Goal: Information Seeking & Learning: Check status

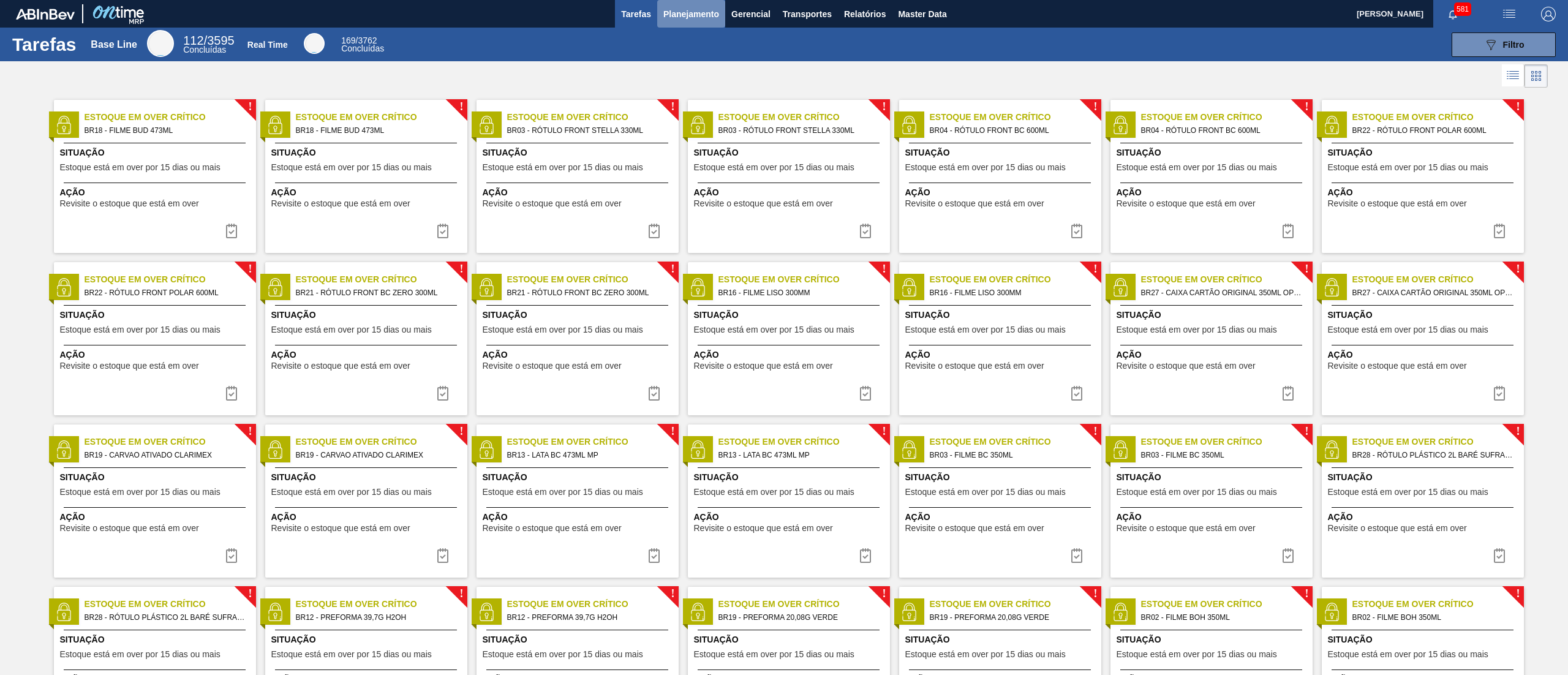
click at [697, 15] on span "Planejamento" at bounding box center [691, 14] width 56 height 15
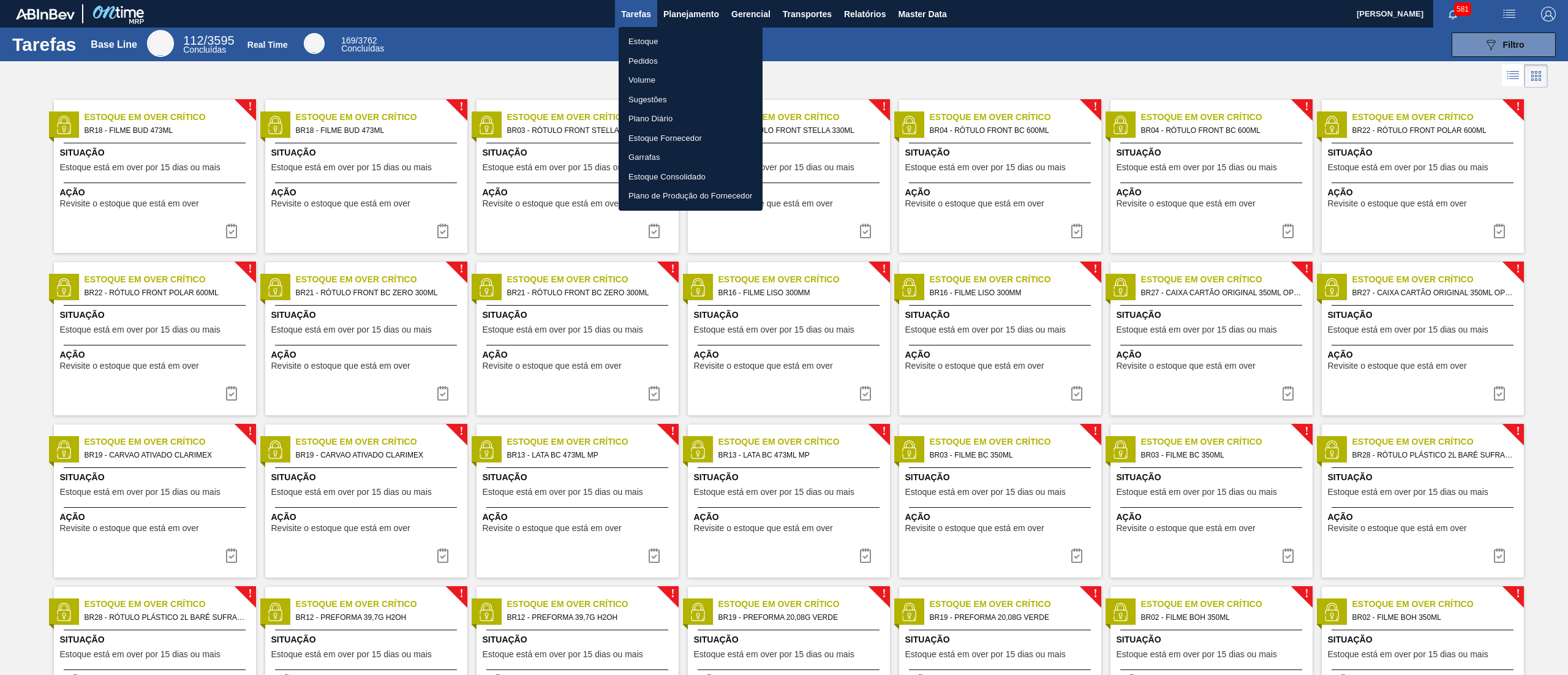
click at [677, 38] on li "Estoque" at bounding box center [690, 41] width 144 height 20
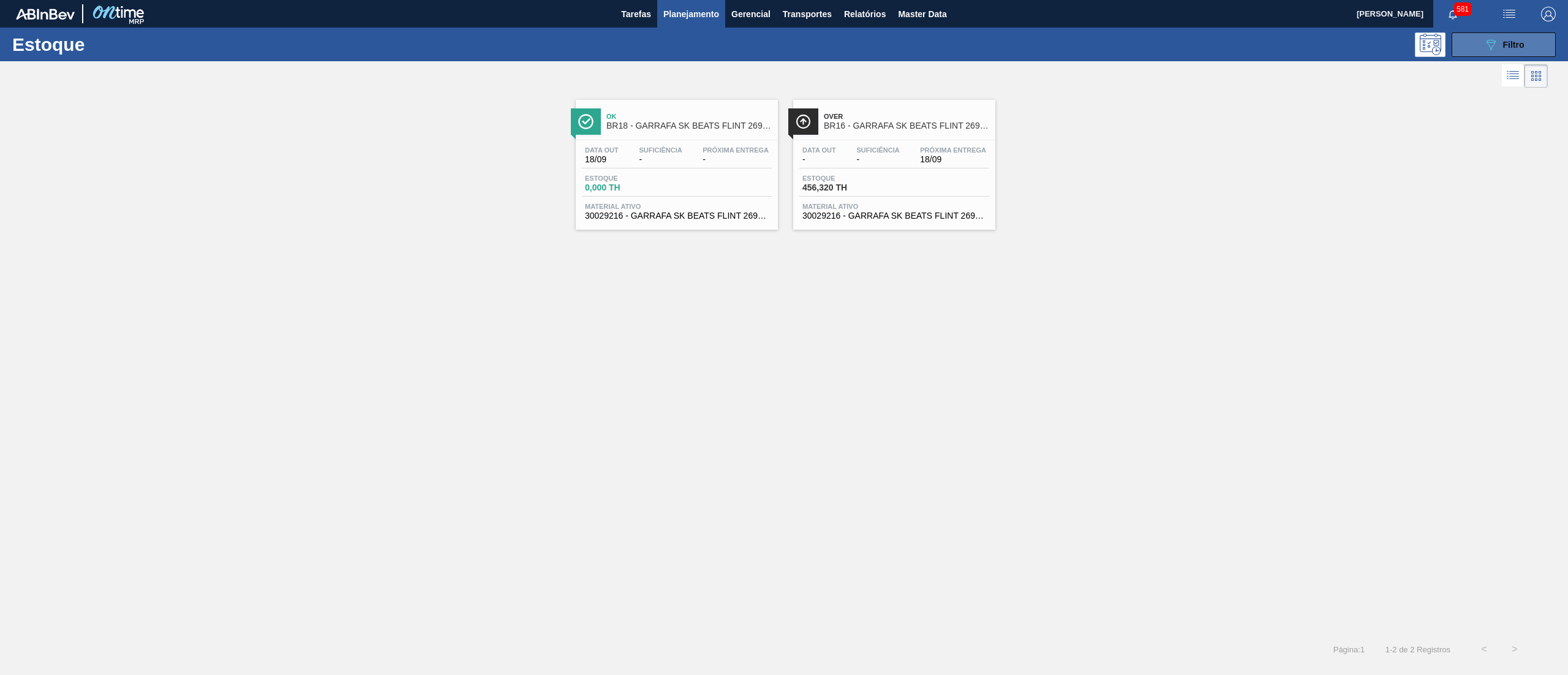
click at [1516, 48] on span "Filtro" at bounding box center [1514, 45] width 21 height 10
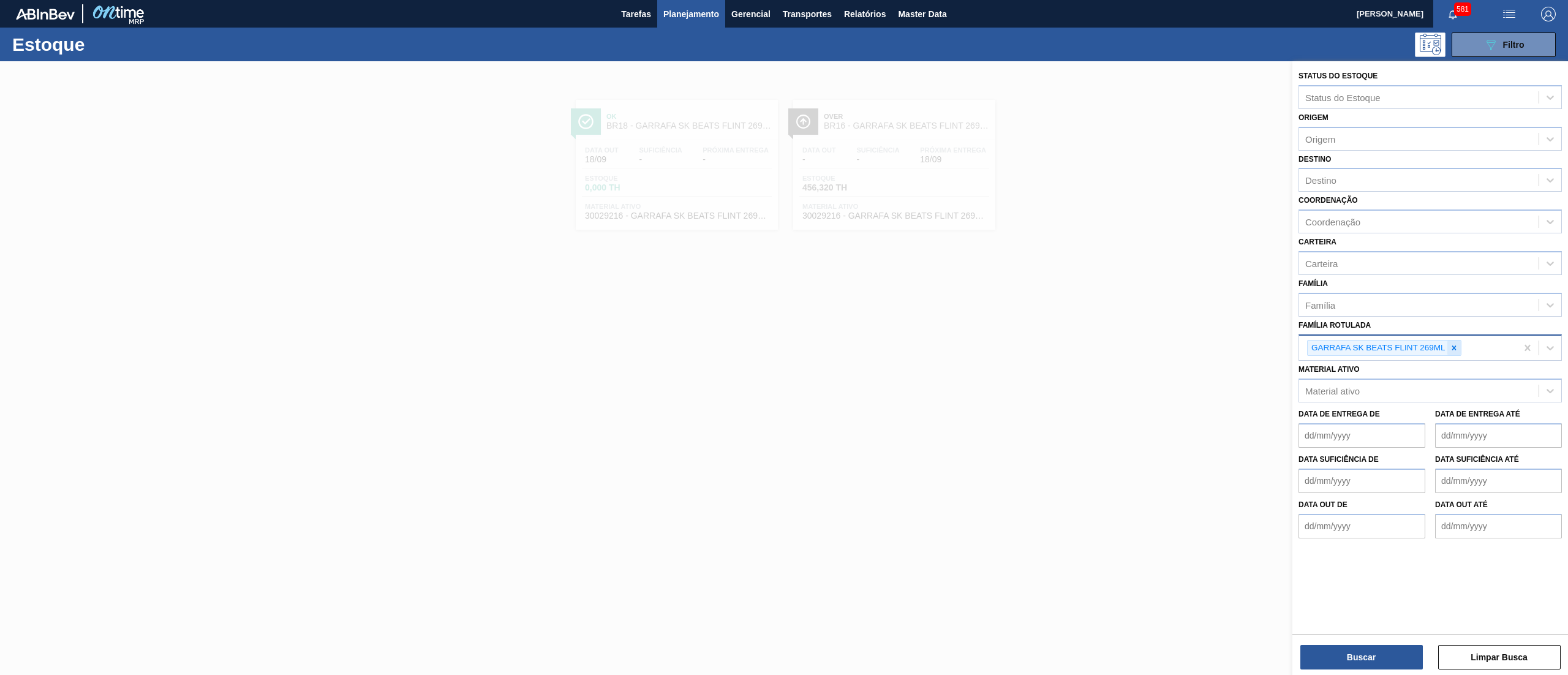
click at [1451, 347] on icon at bounding box center [1453, 347] width 8 height 8
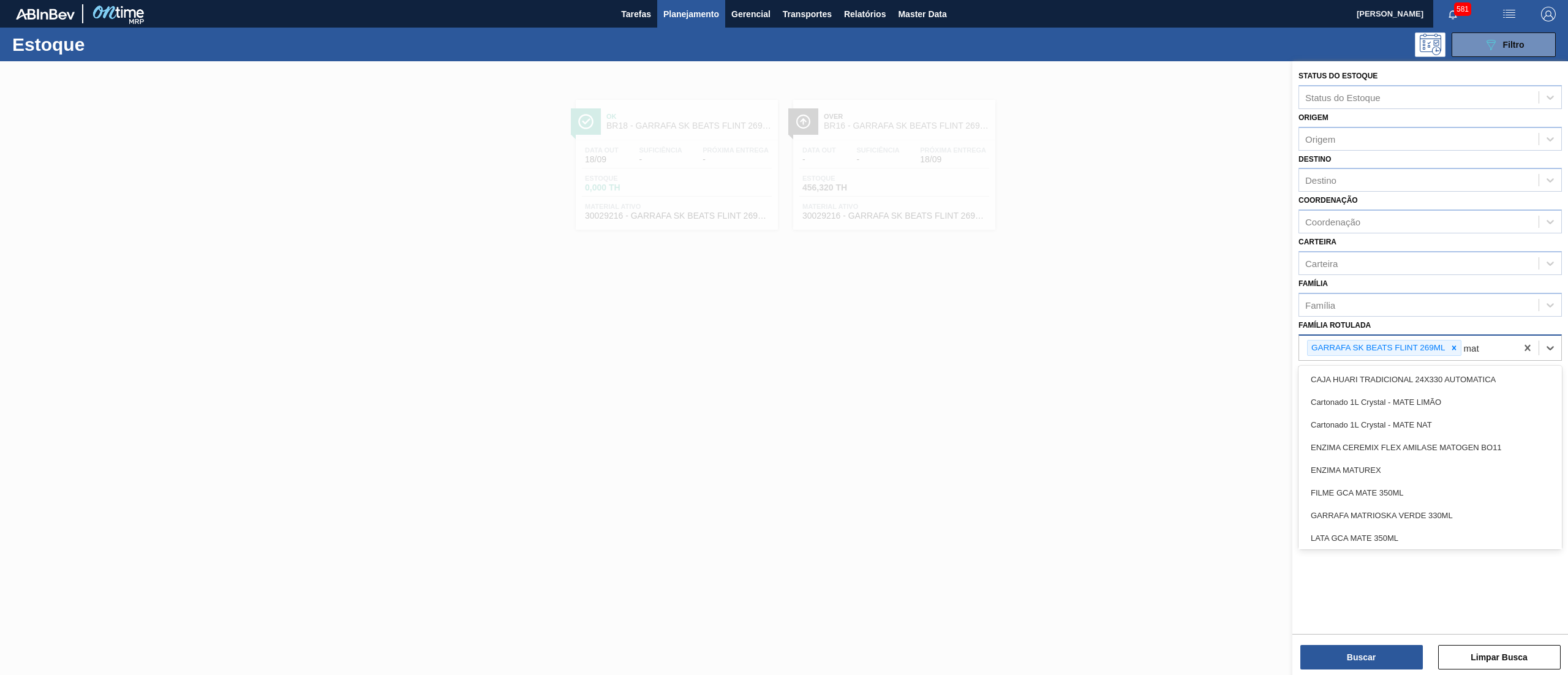
type Rotulada "matr"
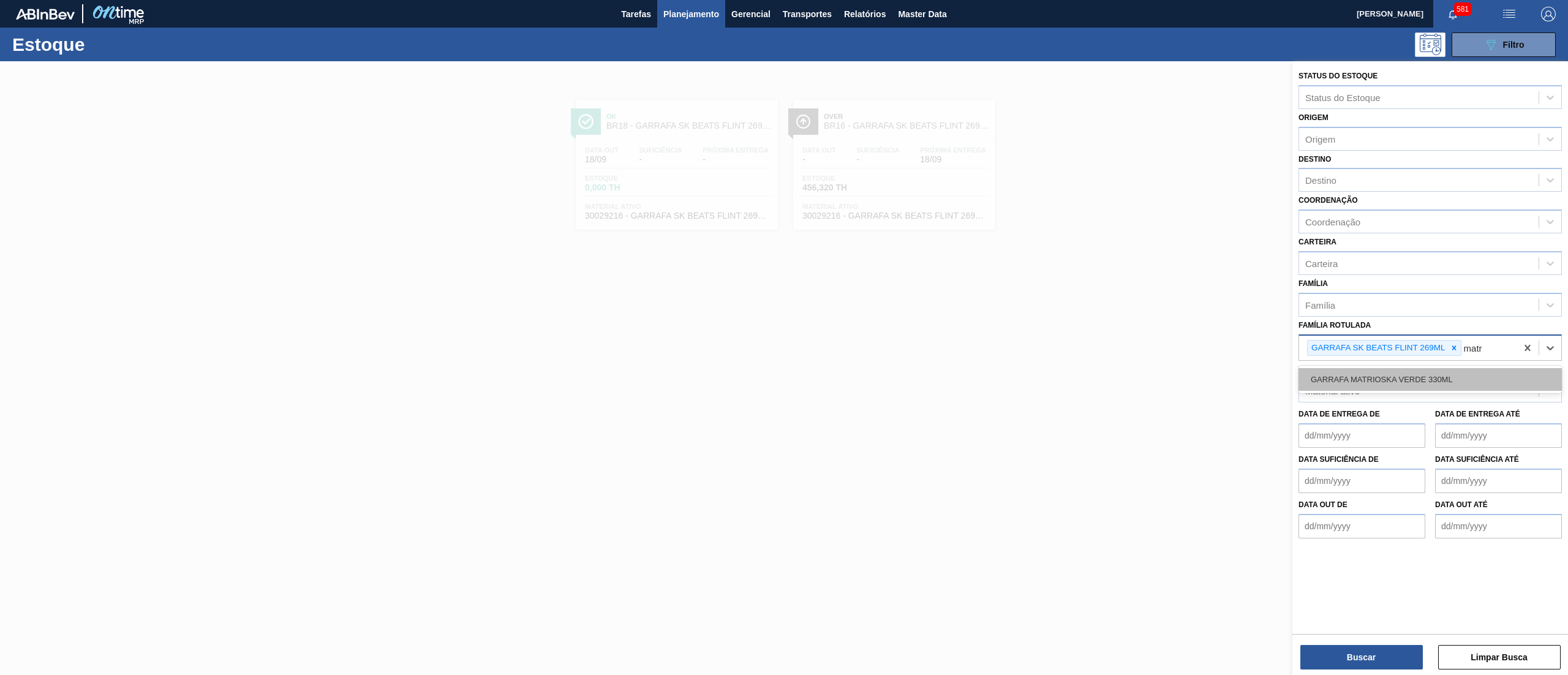
click at [1466, 371] on div "GARRAFA MATRIOSKA VERDE 330ML" at bounding box center [1430, 379] width 264 height 22
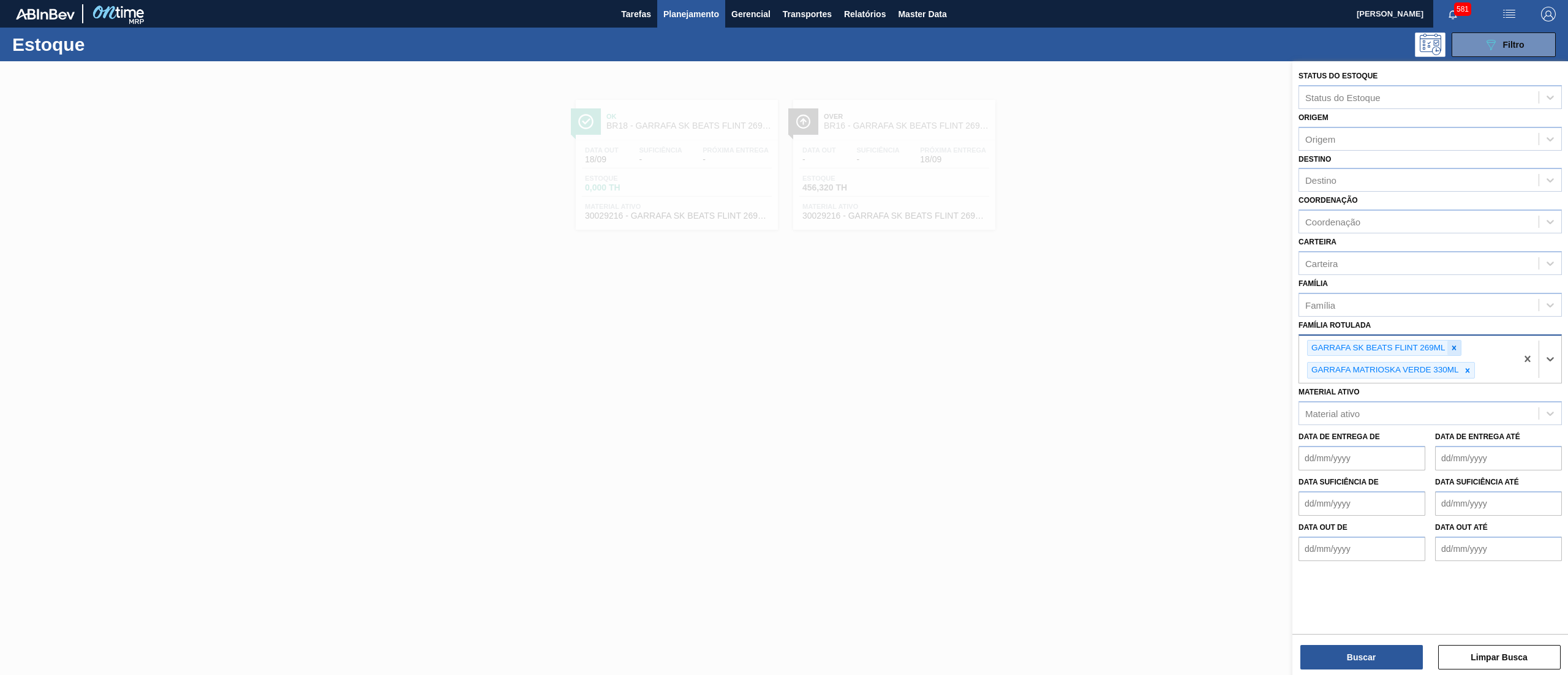
click at [1454, 344] on icon at bounding box center [1453, 347] width 8 height 8
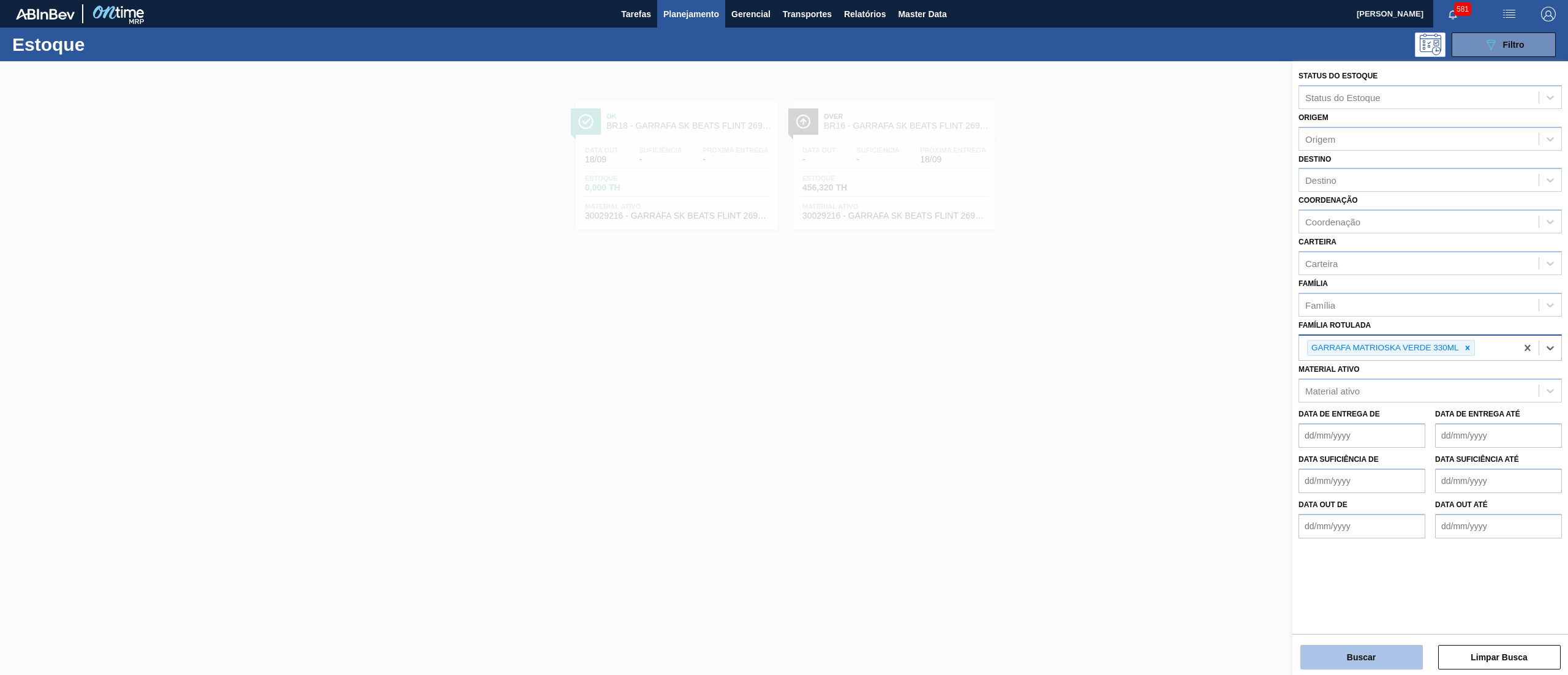
click at [1357, 652] on button "Buscar" at bounding box center [1362, 656] width 123 height 24
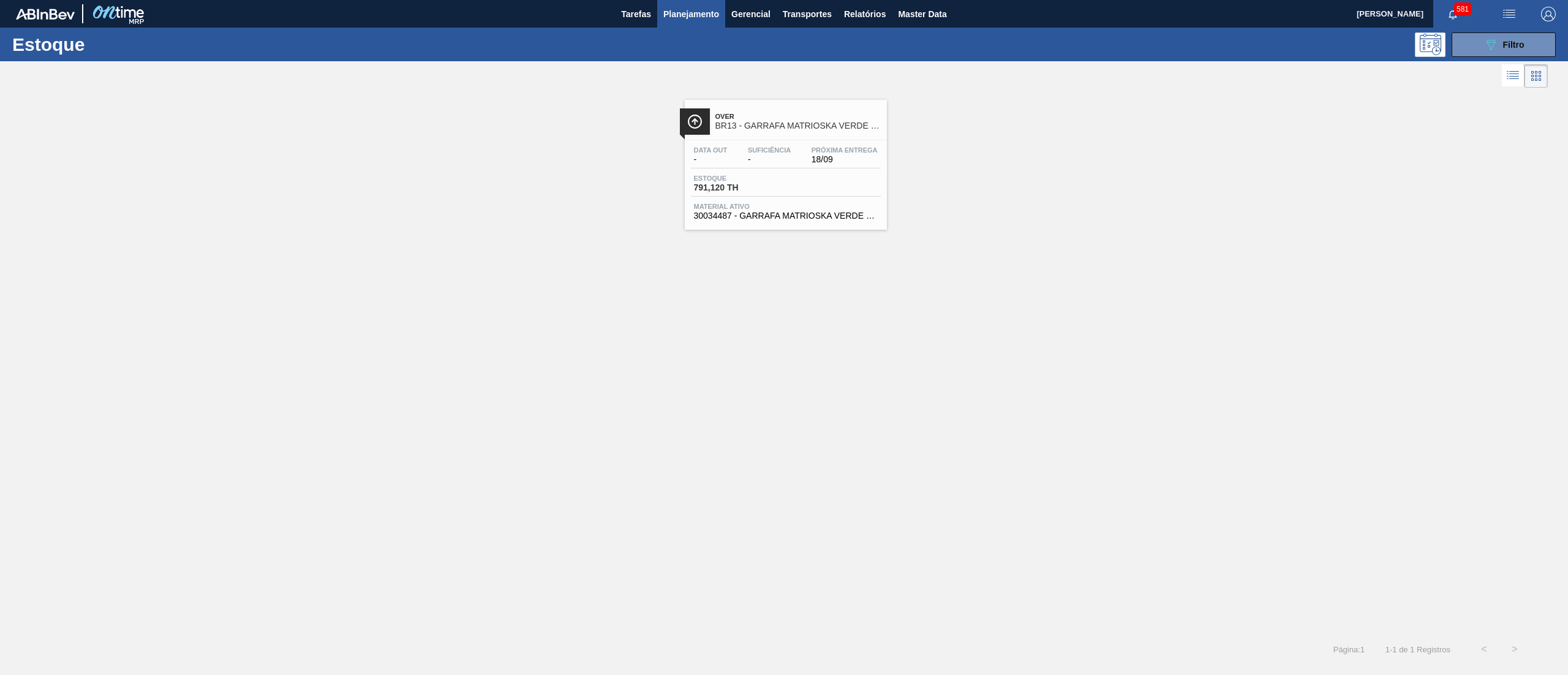
click at [820, 141] on div "Data out - Suficiência - Próxima Entrega 18/09 Estoque 791,120 TH Material ativ…" at bounding box center [785, 182] width 202 height 83
